Goal: Book appointment/travel/reservation

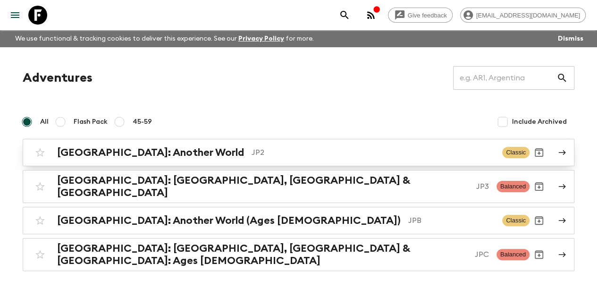
click at [252, 151] on p "JP2" at bounding box center [373, 152] width 243 height 11
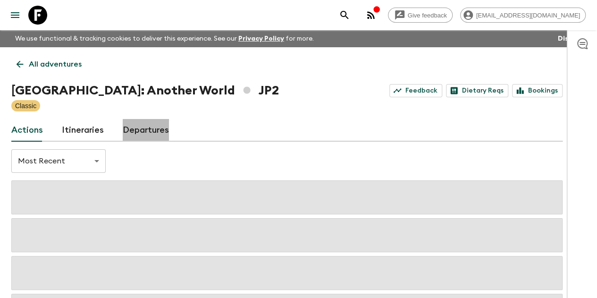
click at [169, 127] on link "Departures" at bounding box center [146, 130] width 46 height 23
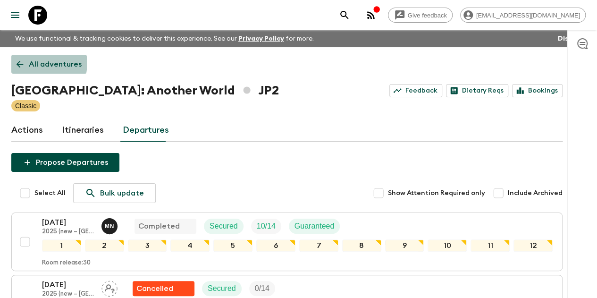
click at [25, 62] on icon at bounding box center [20, 64] width 10 height 10
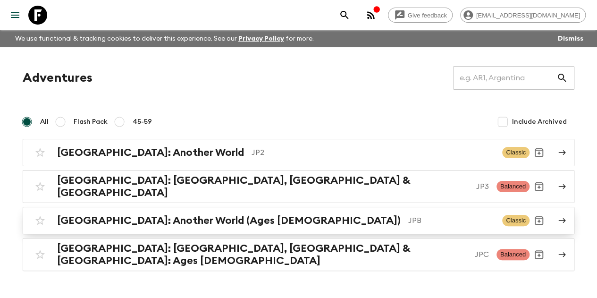
click at [171, 221] on div "[GEOGRAPHIC_DATA]: Another World (Ages [DEMOGRAPHIC_DATA]) JPB Classic" at bounding box center [280, 220] width 499 height 19
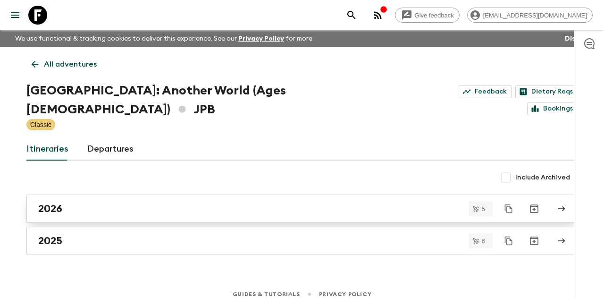
click at [113, 203] on div "2026" at bounding box center [293, 209] width 510 height 12
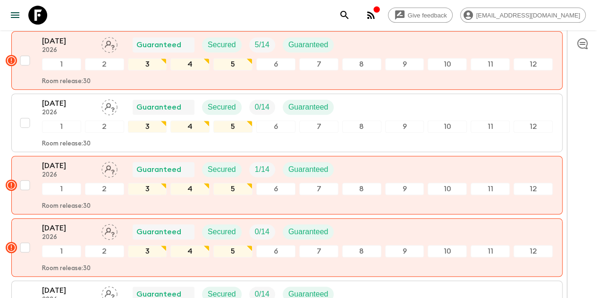
scroll to position [236, 0]
